Goal: Information Seeking & Learning: Learn about a topic

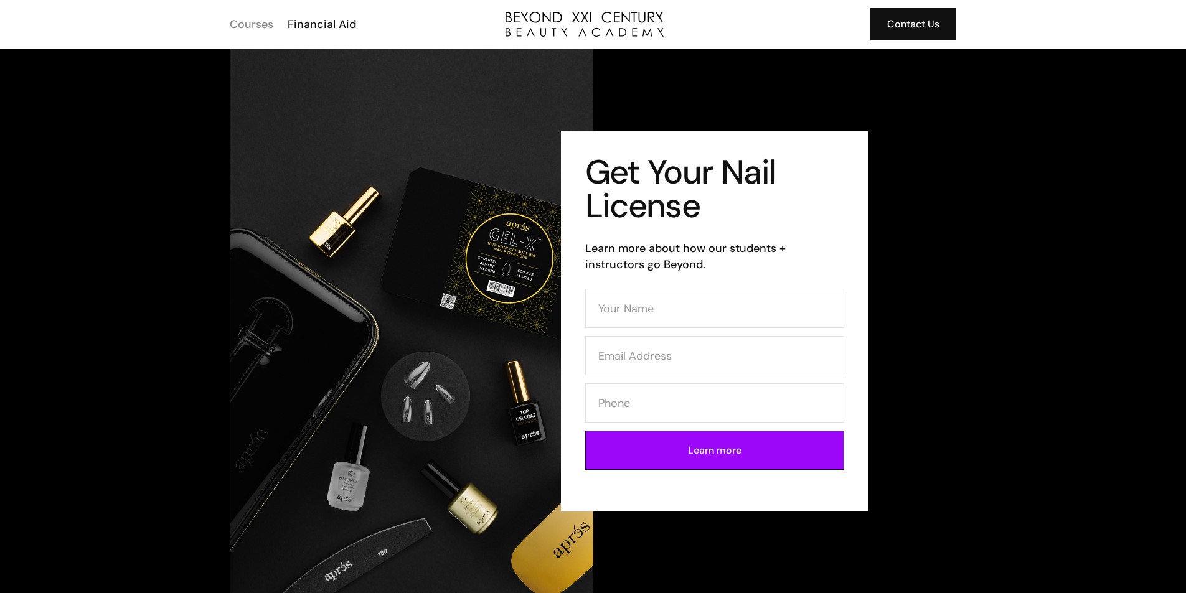
click at [266, 23] on div "Courses" at bounding box center [252, 24] width 44 height 16
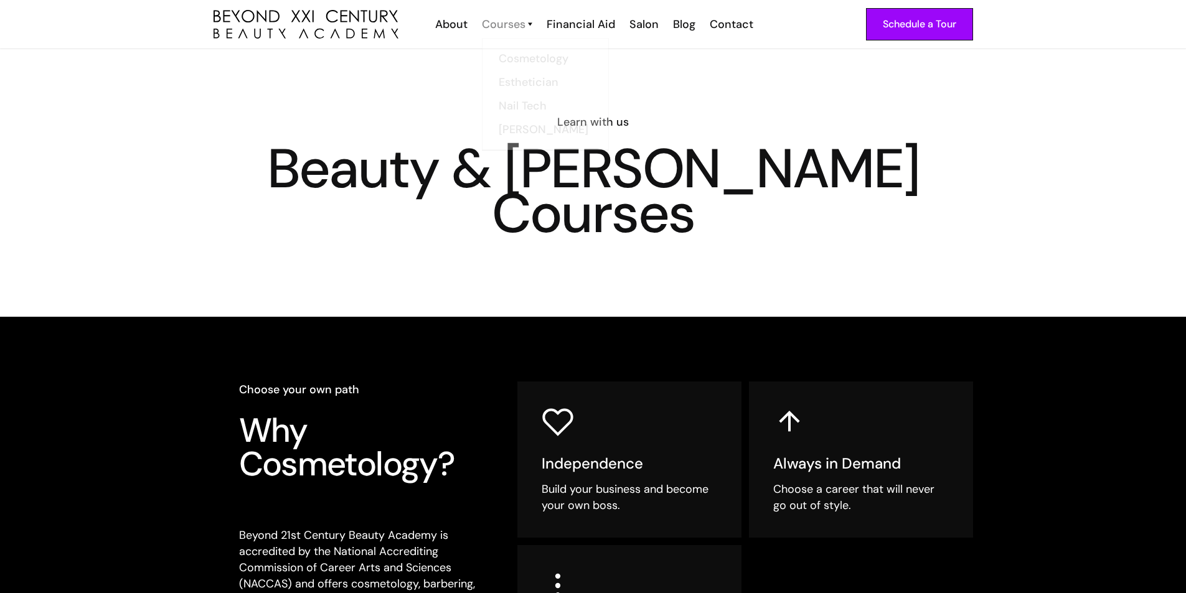
click at [512, 30] on div "Courses" at bounding box center [504, 24] width 44 height 16
click at [517, 31] on div "Courses" at bounding box center [504, 24] width 44 height 16
click at [573, 27] on div "Financial Aid" at bounding box center [581, 24] width 68 height 16
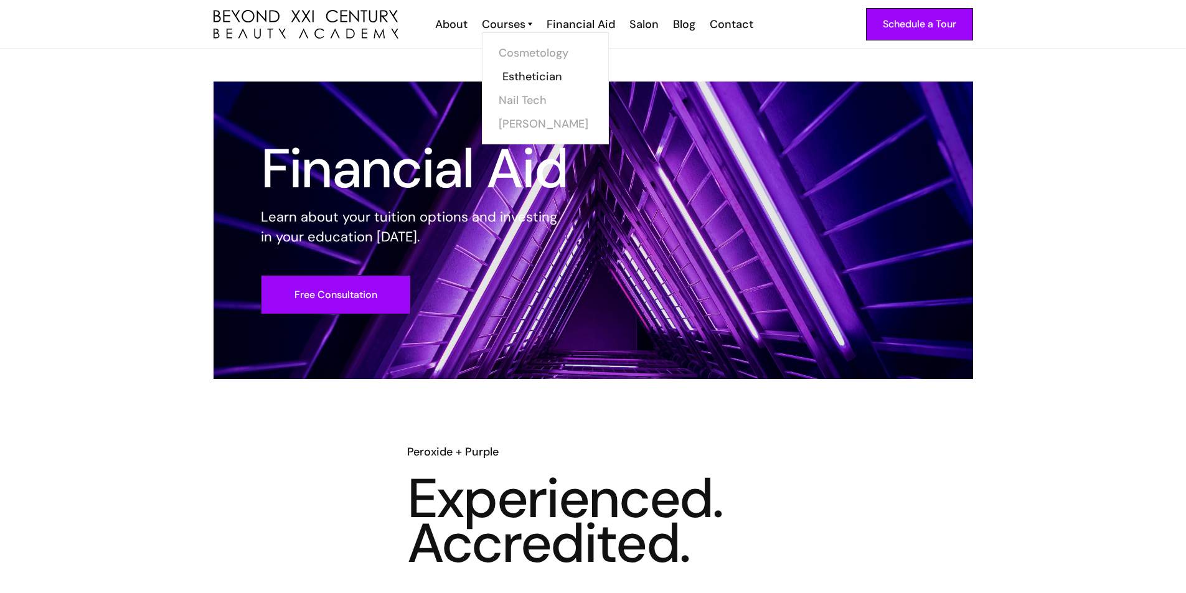
click at [550, 72] on link "Esthetician" at bounding box center [548, 77] width 93 height 24
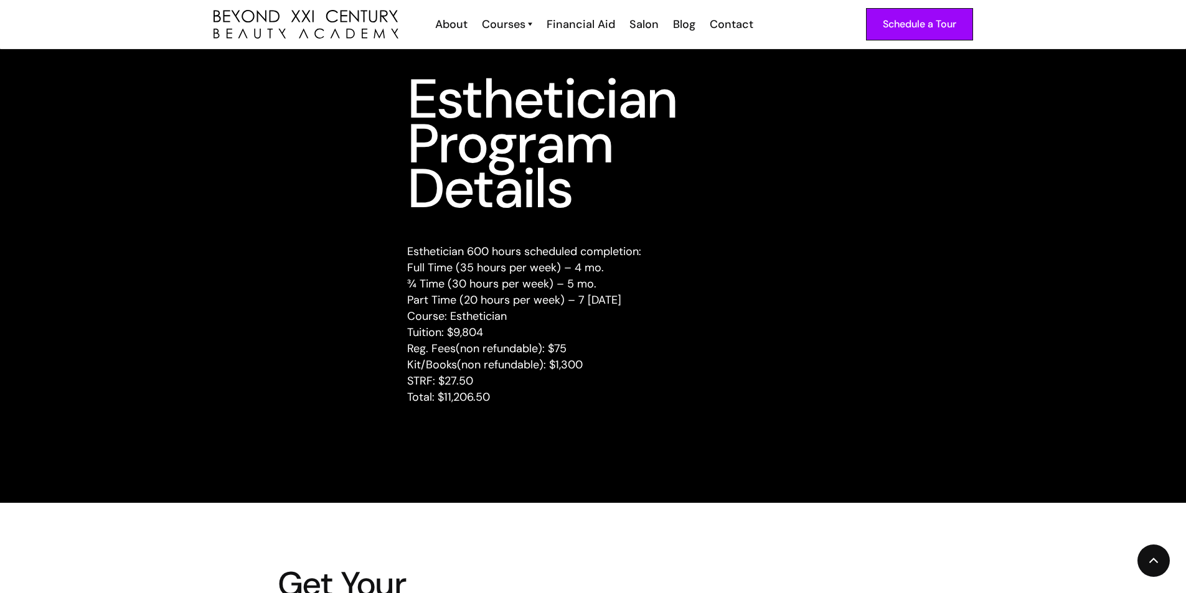
scroll to position [1556, 0]
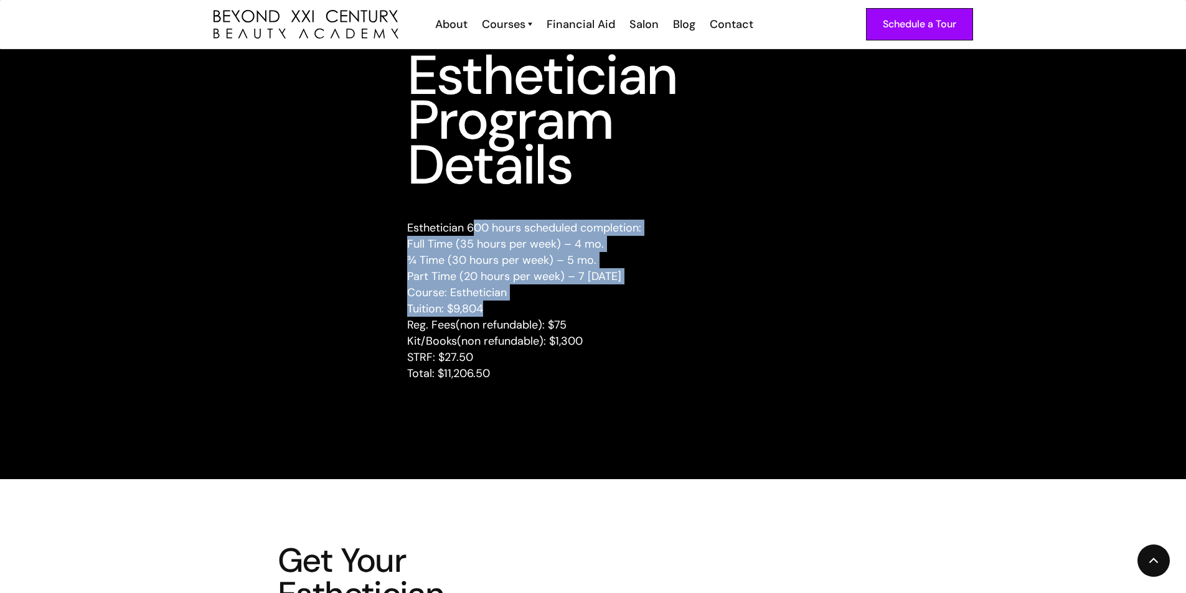
drag, startPoint x: 474, startPoint y: 232, endPoint x: 618, endPoint y: 317, distance: 166.6
click at [618, 317] on p "Esthetician 600 hours scheduled completion: Full Time (35 hours per week) – 4 m…" at bounding box center [593, 301] width 372 height 162
click at [627, 312] on p "Esthetician 600 hours scheduled completion: Full Time (35 hours per week) – 4 m…" at bounding box center [593, 301] width 372 height 162
click at [642, 313] on p "Esthetician 600 hours scheduled completion: Full Time (35 hours per week) – 4 m…" at bounding box center [593, 301] width 372 height 162
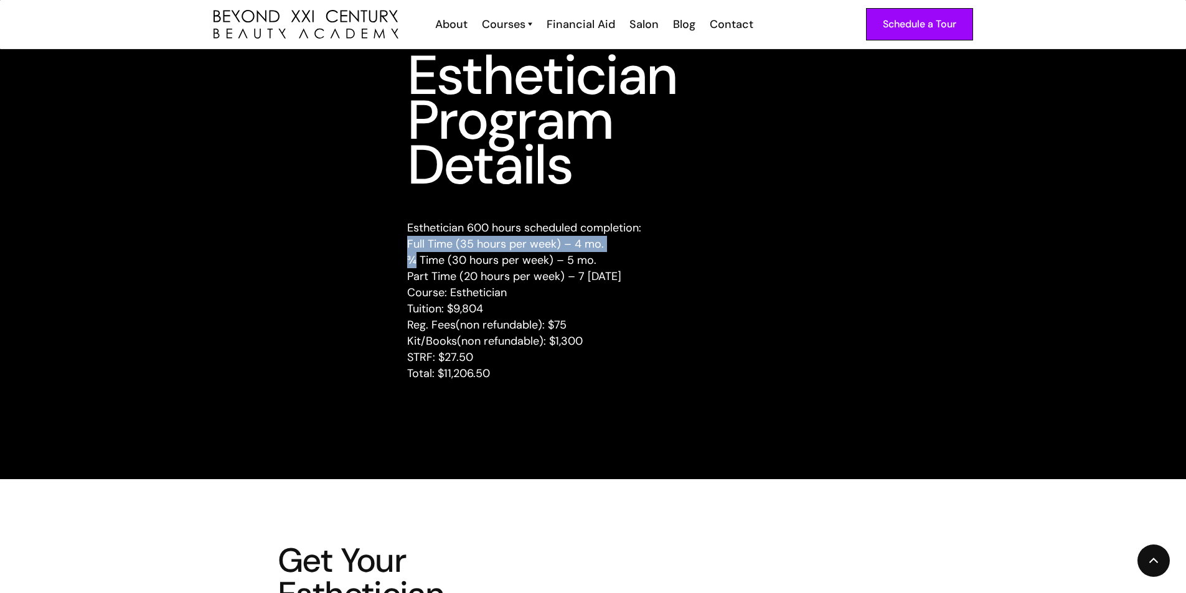
drag, startPoint x: 413, startPoint y: 253, endPoint x: 403, endPoint y: 247, distance: 11.7
click at [403, 247] on div "Esthetician Program Details Esthetician 600 hours scheduled completion: Full Ti…" at bounding box center [593, 225] width 792 height 345
click at [396, 260] on div "Esthetician Program Details Esthetician 600 hours scheduled completion: Full Ti…" at bounding box center [593, 225] width 792 height 345
drag, startPoint x: 411, startPoint y: 258, endPoint x: 609, endPoint y: 266, distance: 198.1
click at [609, 266] on p "Esthetician 600 hours scheduled completion: Full Time (35 hours per week) – 4 m…" at bounding box center [593, 301] width 372 height 162
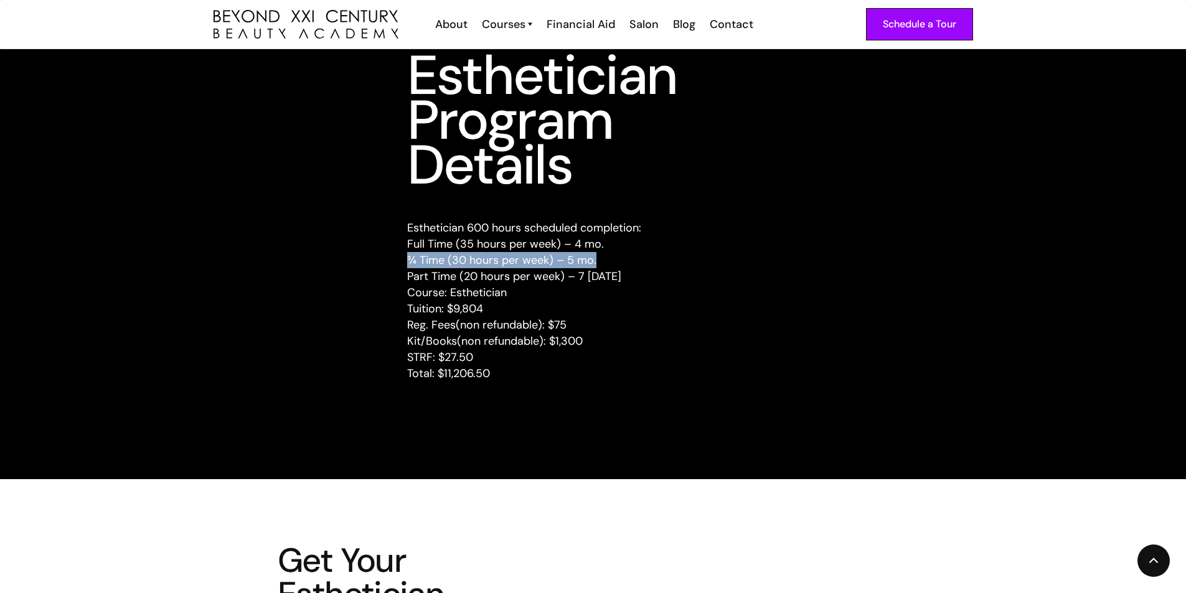
drag, startPoint x: 406, startPoint y: 281, endPoint x: 652, endPoint y: 271, distance: 246.1
click at [652, 271] on div "Esthetician Program Details Esthetician 600 hours scheduled completion: Full Ti…" at bounding box center [593, 225] width 792 height 345
drag, startPoint x: 492, startPoint y: 372, endPoint x: 439, endPoint y: 384, distance: 54.8
click at [439, 384] on div "Esthetician 600 hours scheduled completion: Full Time (35 hours per week) – 4 m…" at bounding box center [593, 309] width 372 height 179
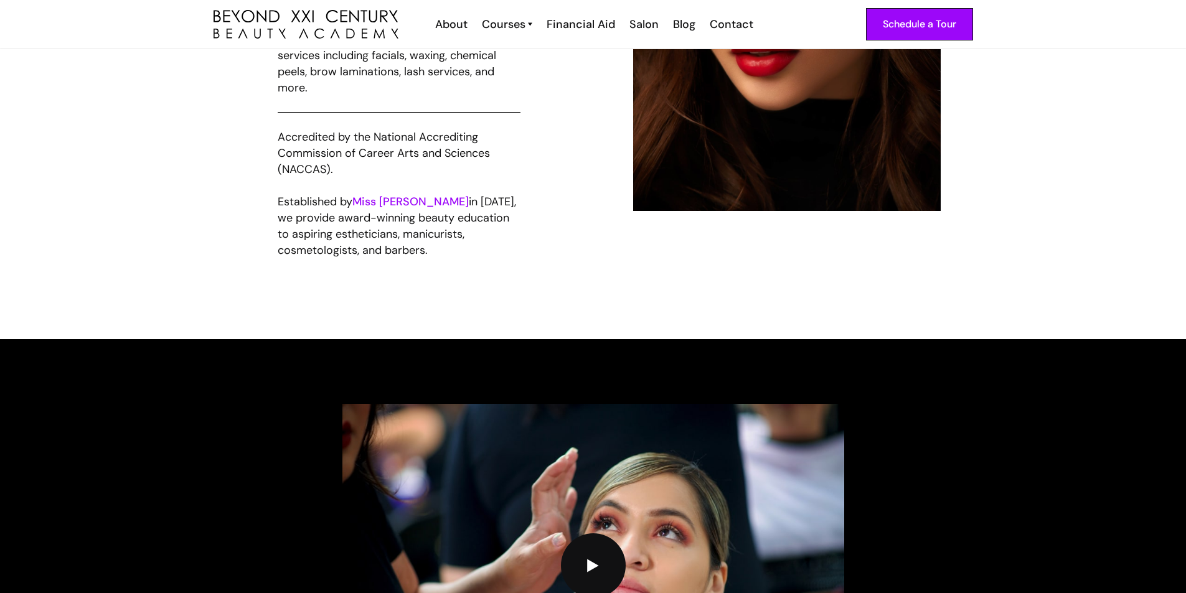
scroll to position [2179, 0]
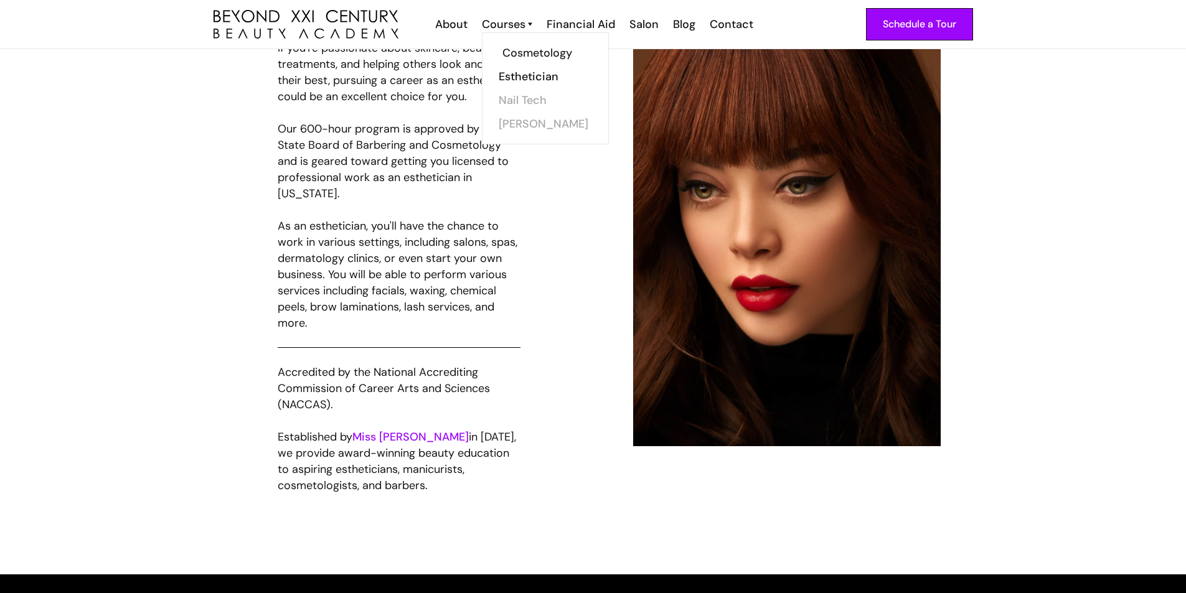
click at [525, 56] on link "Cosmetology" at bounding box center [548, 53] width 93 height 24
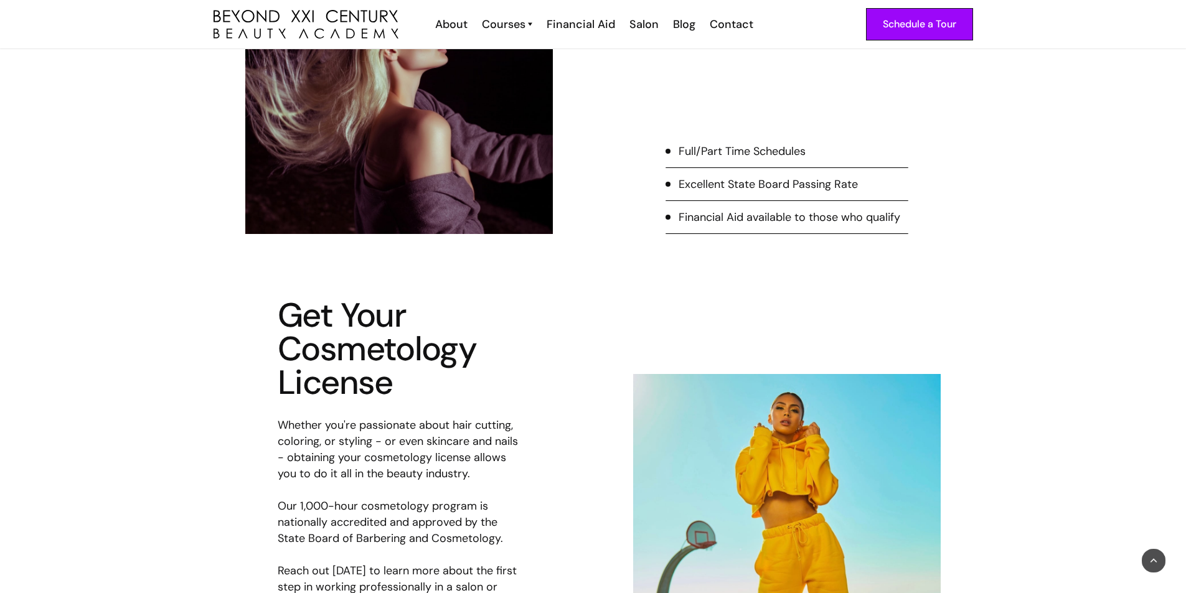
scroll to position [622, 0]
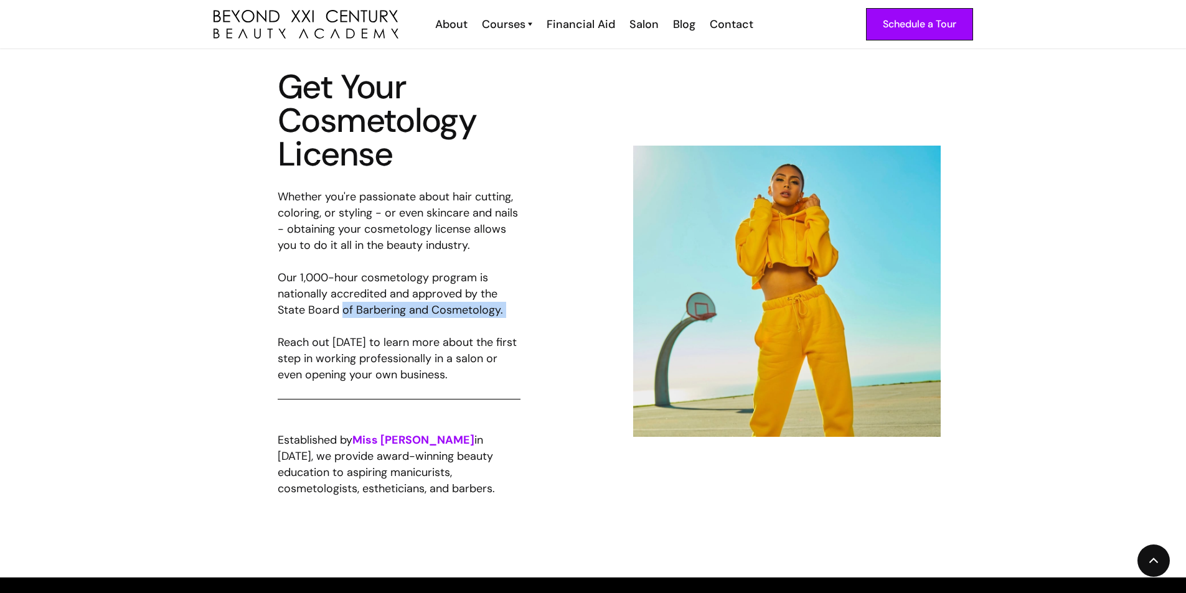
drag, startPoint x: 342, startPoint y: 312, endPoint x: 453, endPoint y: 324, distance: 110.9
click at [453, 324] on div "Whether you're passionate about hair cutting, coloring, or styling - or even sk…" at bounding box center [399, 294] width 243 height 211
click at [495, 323] on div "Whether you're passionate about hair cutting, coloring, or styling - or even sk…" at bounding box center [399, 294] width 243 height 211
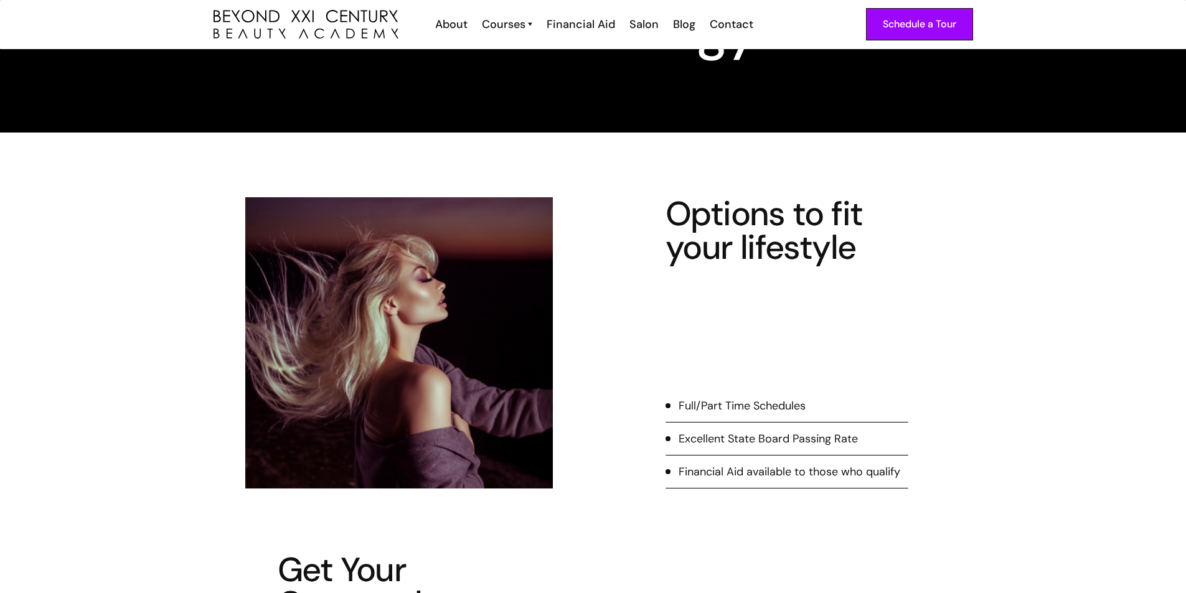
scroll to position [0, 0]
